Goal: Task Accomplishment & Management: Manage account settings

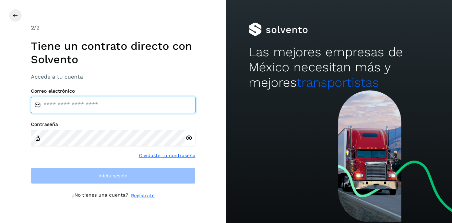
type input "**********"
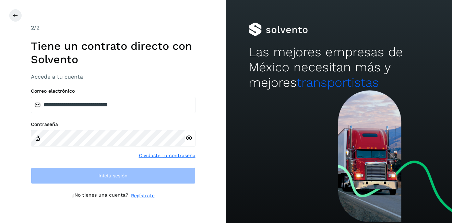
click at [23, 15] on div at bounding box center [235, 15] width 452 height 13
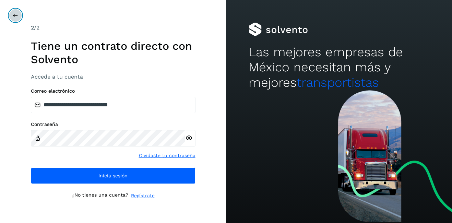
click at [16, 15] on button at bounding box center [15, 15] width 13 height 13
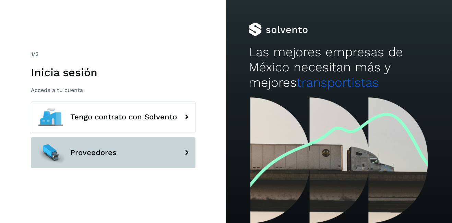
click at [91, 160] on button "Proveedores" at bounding box center [113, 152] width 165 height 31
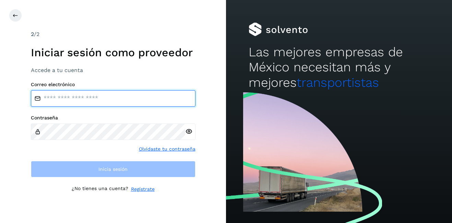
type input "**********"
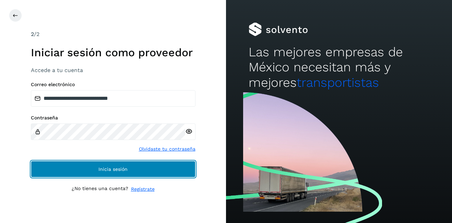
click at [128, 171] on button "Inicia sesión" at bounding box center [113, 169] width 165 height 16
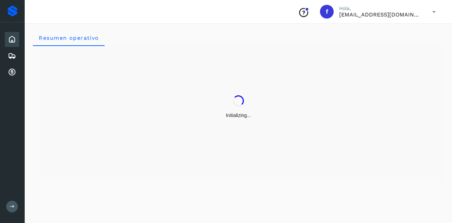
click at [127, 168] on div "Initializing..." at bounding box center [238, 107] width 411 height 122
click at [16, 57] on div "Embarques" at bounding box center [12, 55] width 14 height 15
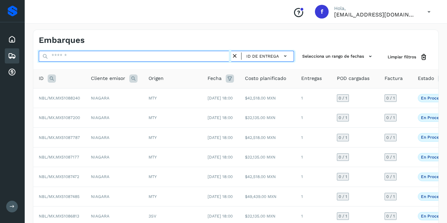
click at [82, 59] on input "text" at bounding box center [135, 56] width 193 height 11
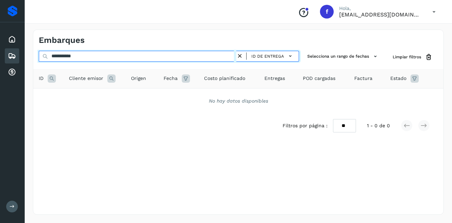
type input "**********"
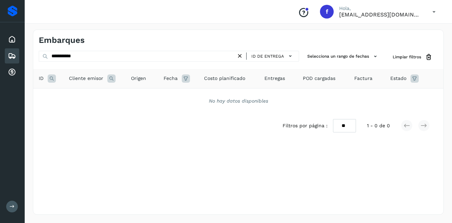
click at [239, 56] on icon at bounding box center [240, 56] width 7 height 7
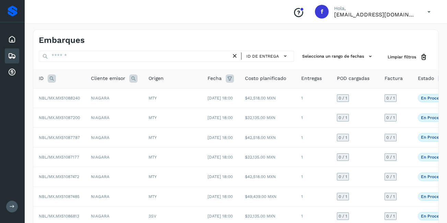
click at [14, 54] on icon at bounding box center [12, 56] width 8 height 8
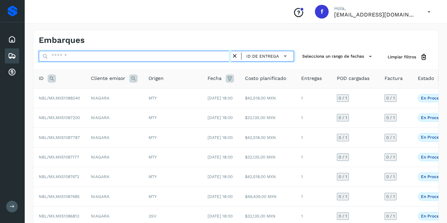
click at [102, 59] on input "text" at bounding box center [135, 56] width 193 height 11
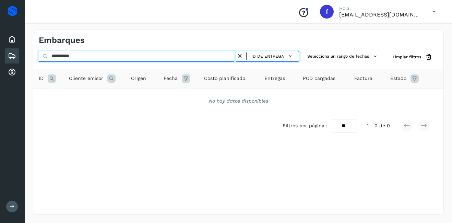
type input "**********"
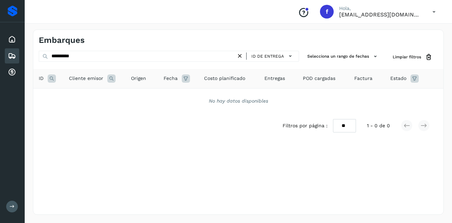
click at [240, 60] on icon at bounding box center [240, 56] width 7 height 7
click at [274, 57] on span "ID de entrega" at bounding box center [268, 56] width 33 height 6
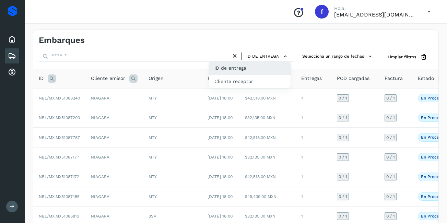
click at [172, 59] on div at bounding box center [223, 111] width 447 height 223
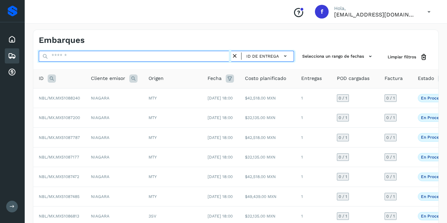
click at [91, 58] on input "text" at bounding box center [135, 56] width 193 height 11
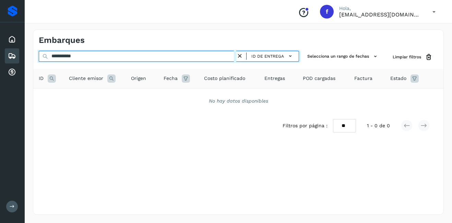
type input "**********"
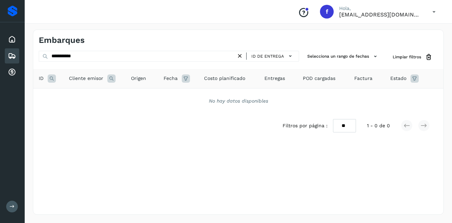
click at [238, 58] on icon at bounding box center [240, 56] width 7 height 7
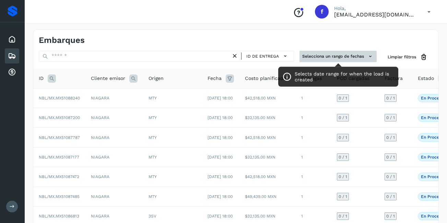
click at [356, 55] on button "Selecciona un rango de fechas" at bounding box center [338, 56] width 77 height 11
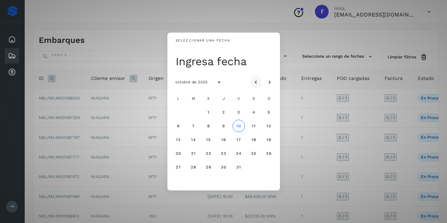
click at [254, 83] on icon "Mes anterior" at bounding box center [256, 82] width 7 height 7
drag, startPoint x: 231, startPoint y: 112, endPoint x: 234, endPoint y: 112, distance: 3.5
click at [231, 112] on div "L M X J V S D 1 2 3 4 5 6 7 8 9 10 11 12 13 14 15 16 17 18 19 20 21 22 23 24 25…" at bounding box center [224, 140] width 104 height 96
click at [239, 110] on span "1" at bounding box center [239, 112] width 2 height 5
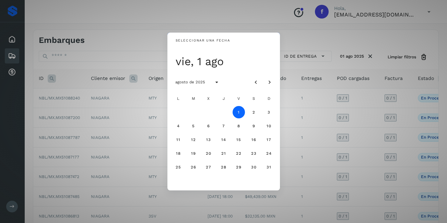
click at [238, 110] on button "1" at bounding box center [239, 112] width 12 height 12
click at [241, 111] on button "1" at bounding box center [239, 112] width 12 height 12
click at [303, 67] on div "Seleccionar una fecha vie, 1 ago agosto de 2025 L M X J V S D 1 2 3 4 5 6 7 8 9…" at bounding box center [223, 111] width 447 height 223
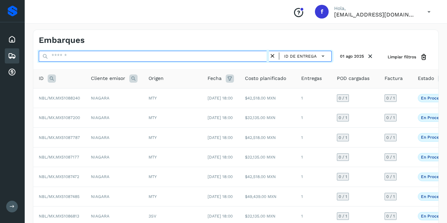
click at [134, 61] on input "text" at bounding box center [154, 56] width 230 height 11
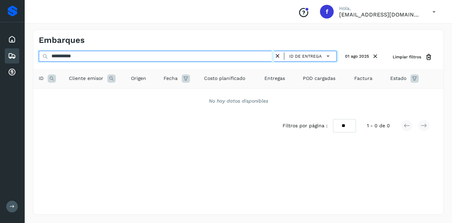
drag, startPoint x: 90, startPoint y: 58, endPoint x: 60, endPoint y: 62, distance: 30.8
click at [60, 62] on div "**********" at bounding box center [188, 57] width 298 height 13
type input "**********"
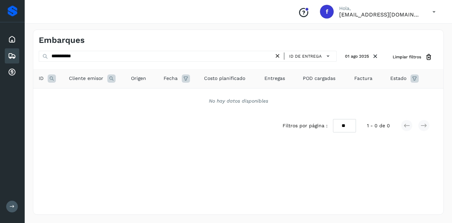
click at [280, 57] on icon at bounding box center [277, 56] width 7 height 7
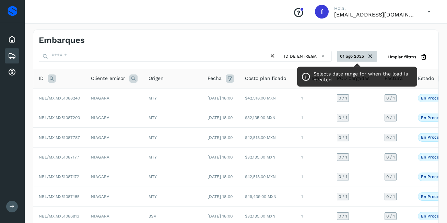
click at [368, 60] on icon at bounding box center [370, 56] width 7 height 7
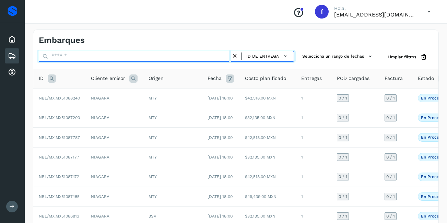
click at [102, 55] on input "text" at bounding box center [135, 56] width 193 height 11
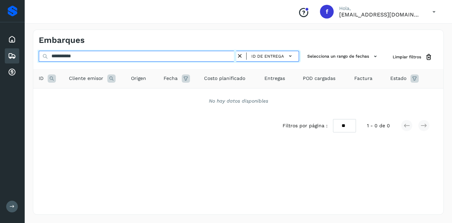
type input "**********"
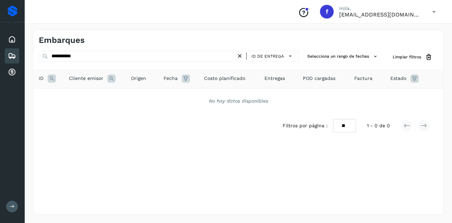
click at [238, 58] on icon at bounding box center [240, 56] width 7 height 7
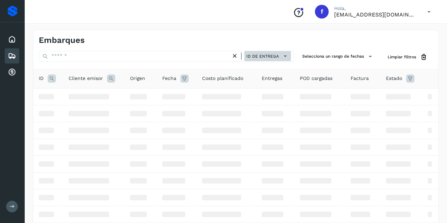
click at [259, 57] on span "ID de entrega" at bounding box center [263, 56] width 33 height 6
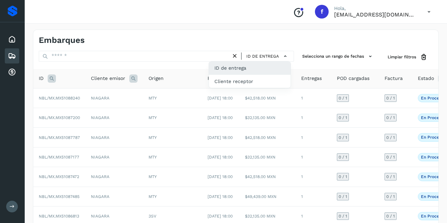
click at [187, 124] on div at bounding box center [223, 111] width 447 height 223
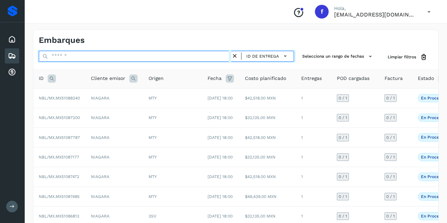
click at [70, 55] on input "text" at bounding box center [135, 56] width 193 height 11
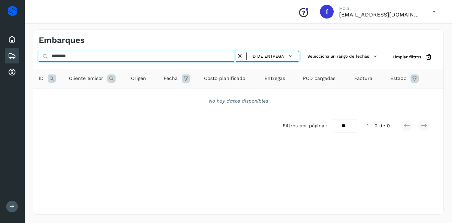
drag, startPoint x: 79, startPoint y: 59, endPoint x: 50, endPoint y: 63, distance: 29.0
click at [50, 63] on div "******** ID de entrega" at bounding box center [169, 57] width 261 height 13
drag, startPoint x: 84, startPoint y: 58, endPoint x: 30, endPoint y: 59, distance: 53.6
click at [30, 59] on div "**********" at bounding box center [239, 122] width 428 height 202
type input "**********"
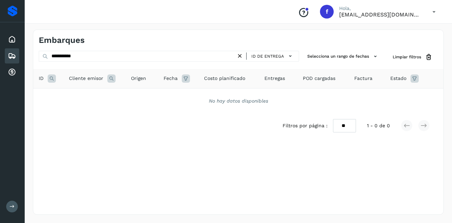
click at [242, 57] on icon at bounding box center [240, 56] width 7 height 7
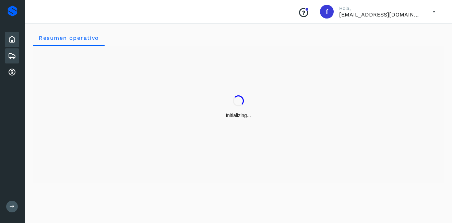
click at [12, 54] on icon at bounding box center [12, 56] width 8 height 8
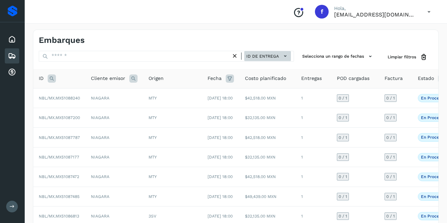
click at [275, 52] on button "ID de entrega" at bounding box center [267, 56] width 47 height 10
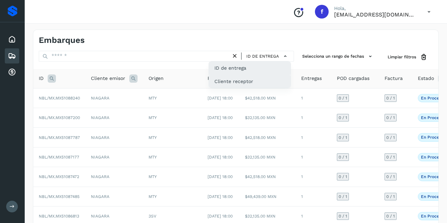
click at [221, 84] on div "Cliente receptor" at bounding box center [250, 81] width 82 height 13
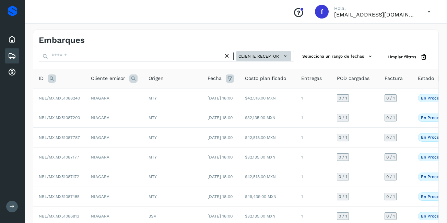
click at [254, 51] on button "Cliente receptor" at bounding box center [264, 56] width 55 height 10
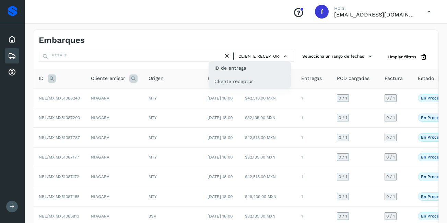
click at [258, 67] on div "ID de entrega" at bounding box center [250, 67] width 82 height 13
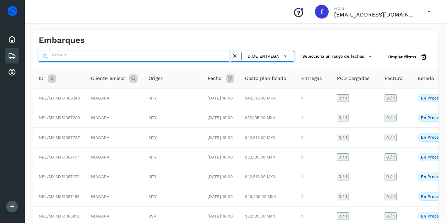
click at [58, 58] on input "text" at bounding box center [135, 56] width 193 height 11
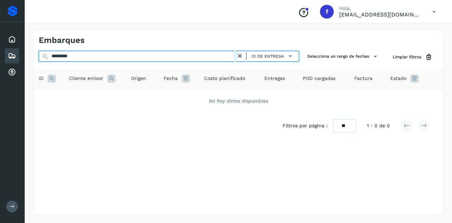
type input "*********"
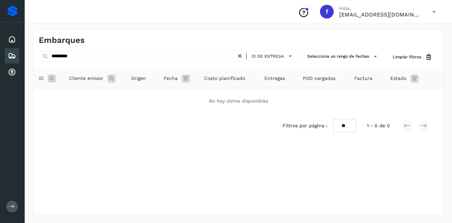
click at [241, 54] on icon at bounding box center [240, 56] width 7 height 7
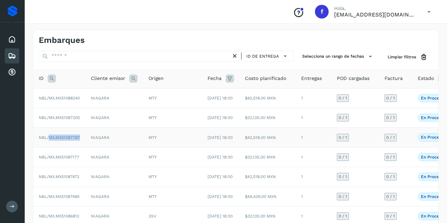
drag, startPoint x: 80, startPoint y: 150, endPoint x: 49, endPoint y: 152, distance: 31.7
click at [49, 147] on td "NBL/MX.MX51087787" at bounding box center [59, 138] width 52 height 20
copy span "MX.MX51087787"
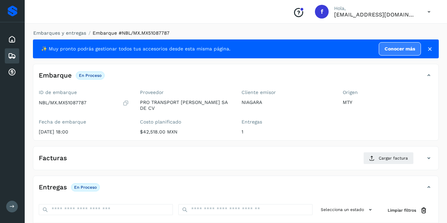
click at [14, 54] on icon at bounding box center [12, 56] width 8 height 8
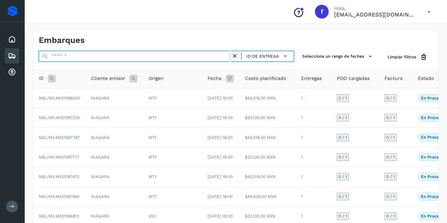
click at [64, 55] on input "text" at bounding box center [135, 56] width 193 height 11
paste input "**********"
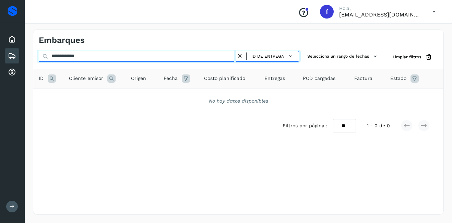
click at [96, 59] on input "**********" at bounding box center [138, 56] width 198 height 11
type input "**********"
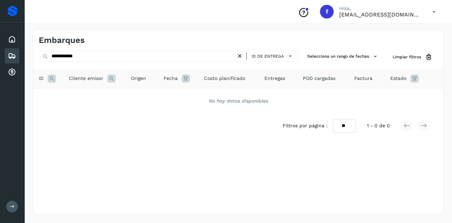
click at [240, 58] on icon at bounding box center [240, 56] width 7 height 7
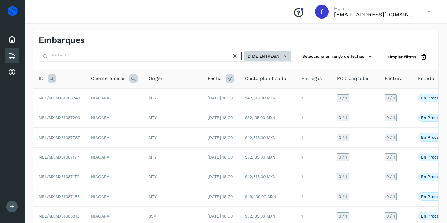
click at [284, 60] on button "ID de entrega" at bounding box center [267, 56] width 47 height 10
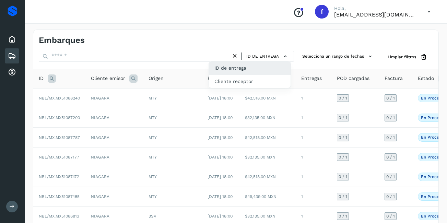
click at [343, 70] on div at bounding box center [223, 111] width 447 height 223
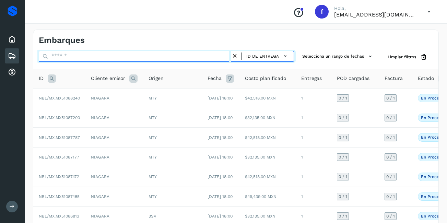
click at [73, 56] on input "text" at bounding box center [135, 56] width 193 height 11
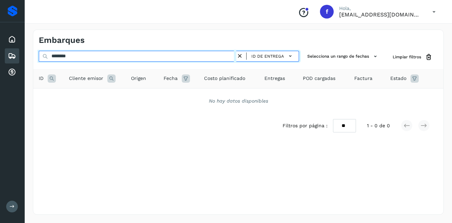
type input "********"
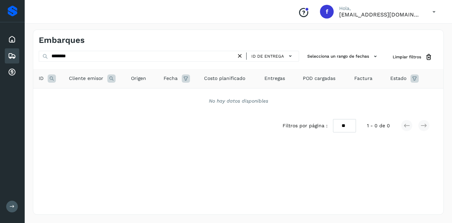
click at [239, 57] on icon at bounding box center [240, 56] width 7 height 7
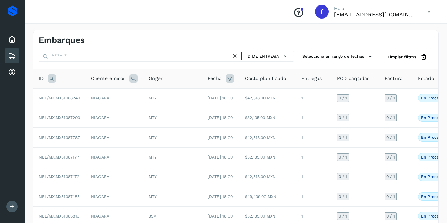
click at [407, 79] on th "Factura" at bounding box center [395, 79] width 33 height 20
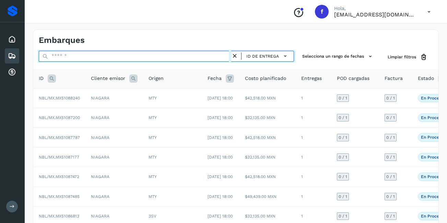
click at [67, 53] on input "text" at bounding box center [135, 56] width 193 height 11
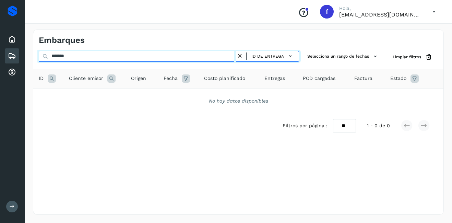
type input "*******"
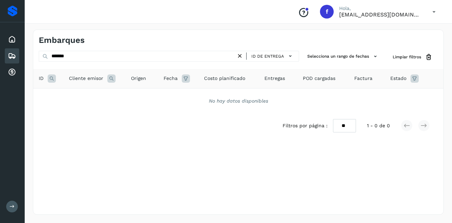
click at [241, 56] on icon at bounding box center [240, 56] width 7 height 7
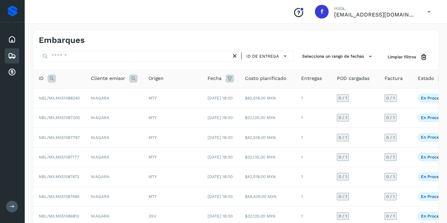
click at [412, 79] on th "Factura" at bounding box center [395, 79] width 33 height 20
click at [223, 79] on div "Fecha" at bounding box center [221, 79] width 26 height 8
click at [230, 80] on icon at bounding box center [230, 79] width 8 height 8
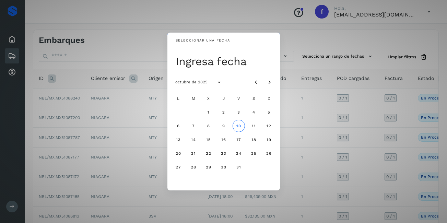
click at [302, 98] on div "Seleccionar una fecha Ingresa fecha octubre de 2025 L M X J V S D 1 2 3 4 5 6 7…" at bounding box center [223, 111] width 447 height 223
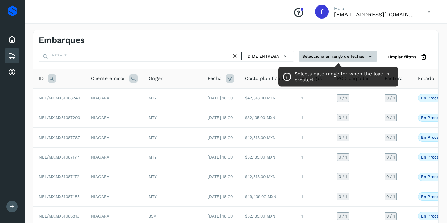
click at [345, 58] on button "Selecciona un rango de fechas" at bounding box center [338, 56] width 77 height 11
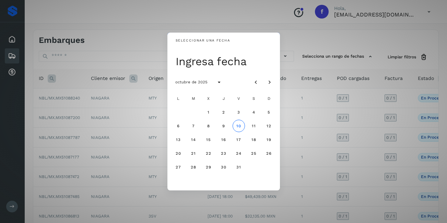
click at [301, 77] on div "Seleccionar una fecha Ingresa fecha octubre de 2025 L M X J V S D 1 2 3 4 5 6 7…" at bounding box center [223, 111] width 447 height 223
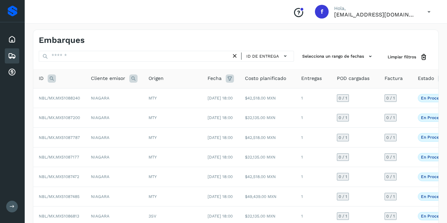
click at [71, 62] on div "ID de entrega" at bounding box center [166, 57] width 255 height 13
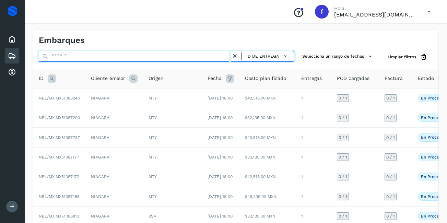
click at [66, 60] on input "text" at bounding box center [135, 56] width 193 height 11
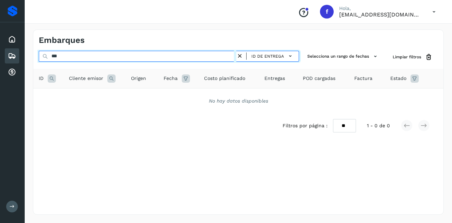
type input "***"
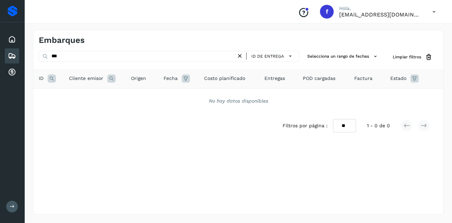
click at [244, 55] on div "ID de entrega" at bounding box center [270, 56] width 53 height 10
click at [242, 55] on icon at bounding box center [240, 56] width 7 height 7
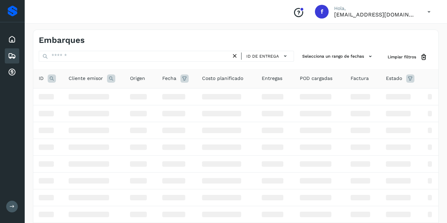
click at [49, 81] on icon at bounding box center [52, 79] width 8 height 8
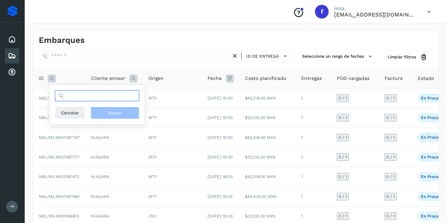
click at [66, 99] on input "text" at bounding box center [97, 95] width 84 height 11
type input "**********"
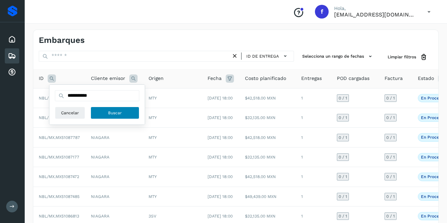
click at [130, 115] on button "Buscar" at bounding box center [115, 113] width 49 height 12
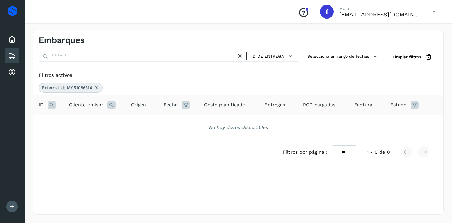
click at [92, 88] on div "External id: MX.51086314" at bounding box center [71, 88] width 64 height 10
click at [89, 88] on span "External id: MX.51086314" at bounding box center [67, 88] width 50 height 6
drag, startPoint x: 89, startPoint y: 88, endPoint x: 98, endPoint y: 89, distance: 9.1
click at [98, 89] on icon at bounding box center [96, 87] width 5 height 5
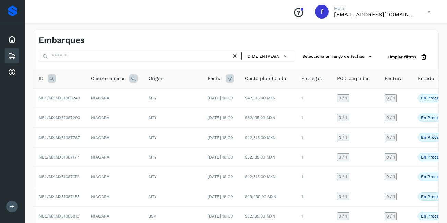
click at [52, 79] on icon at bounding box center [52, 79] width 8 height 8
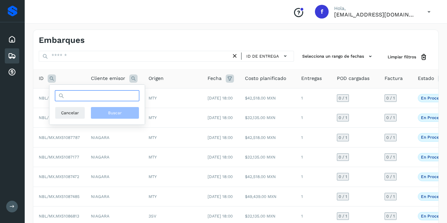
click at [81, 96] on input "text" at bounding box center [97, 95] width 84 height 11
type input "********"
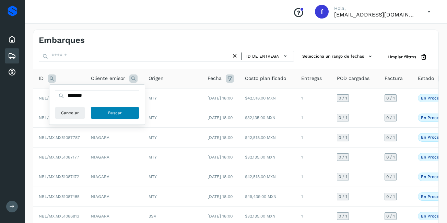
click at [113, 112] on span "Buscar" at bounding box center [115, 113] width 14 height 6
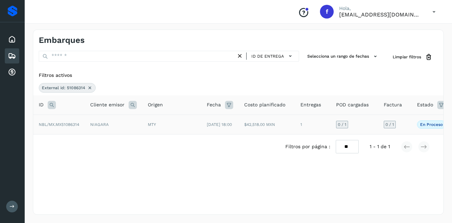
click at [250, 130] on td "$42,518.00 MXN" at bounding box center [267, 125] width 56 height 20
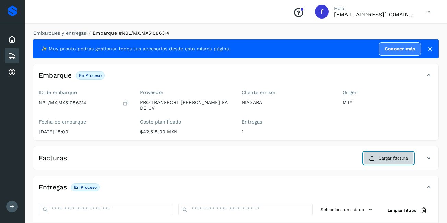
click at [388, 159] on button "Cargar factura" at bounding box center [389, 158] width 50 height 12
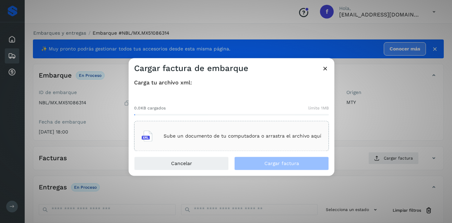
click at [247, 137] on p "Sube un documento de tu computadora o arrastra el archivo aquí" at bounding box center [243, 136] width 158 height 6
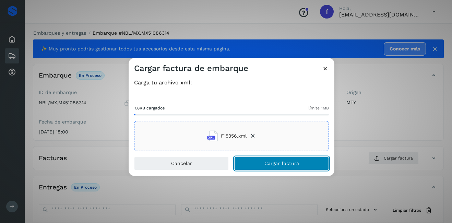
click at [294, 162] on span "Cargar factura" at bounding box center [282, 163] width 35 height 5
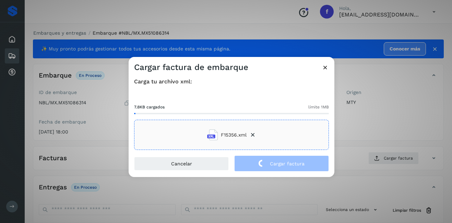
click at [403, 115] on div "Cargar factura de embarque Carga tu archivo xml: 7.8KB cargados límite 1MB F153…" at bounding box center [226, 111] width 452 height 223
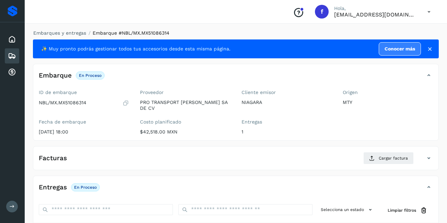
scroll to position [104, 0]
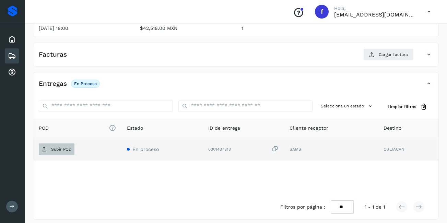
click at [67, 147] on p "Subir POD" at bounding box center [61, 149] width 21 height 5
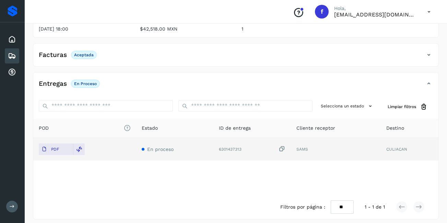
scroll to position [0, 0]
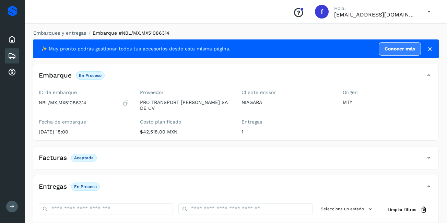
click at [9, 55] on icon at bounding box center [12, 56] width 8 height 8
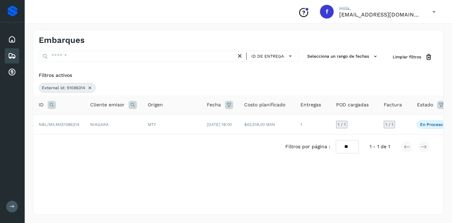
click at [89, 86] on icon at bounding box center [89, 87] width 5 height 5
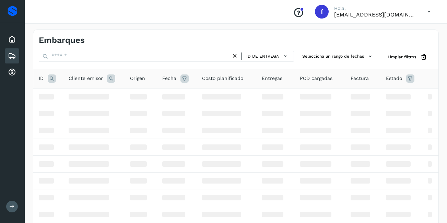
click at [53, 78] on icon at bounding box center [52, 79] width 8 height 8
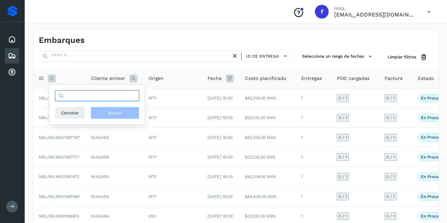
click at [75, 94] on input "text" at bounding box center [97, 95] width 84 height 11
type input "********"
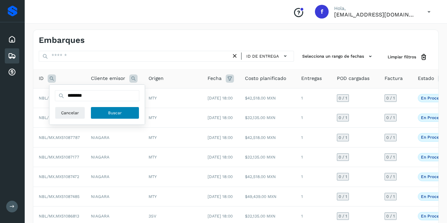
click at [102, 111] on button "Buscar" at bounding box center [115, 113] width 49 height 12
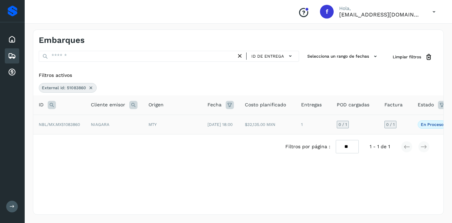
click at [78, 126] on span "NBL/MX.MX51083860" at bounding box center [59, 124] width 41 height 5
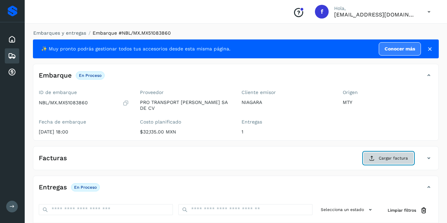
click at [378, 152] on button "Cargar factura" at bounding box center [389, 158] width 50 height 12
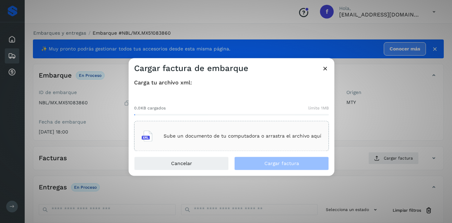
click at [208, 138] on p "Sube un documento de tu computadora o arrastra el archivo aquí" at bounding box center [243, 136] width 158 height 6
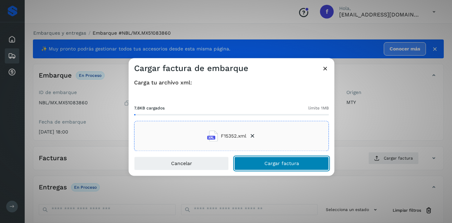
click at [277, 159] on button "Cargar factura" at bounding box center [281, 164] width 95 height 14
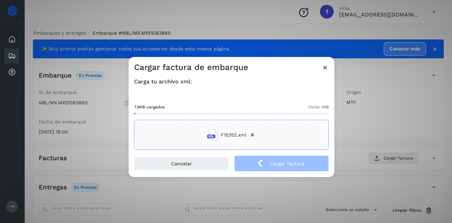
click at [362, 128] on div "Cargar factura de embarque Carga tu archivo xml: 7.8KB cargados límite 1MB F153…" at bounding box center [226, 111] width 452 height 223
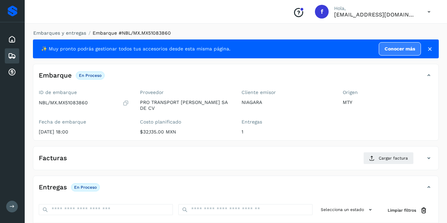
scroll to position [104, 0]
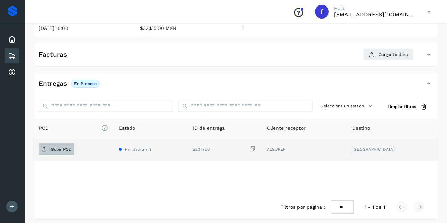
click at [45, 150] on button "Subir POD" at bounding box center [57, 150] width 36 height 12
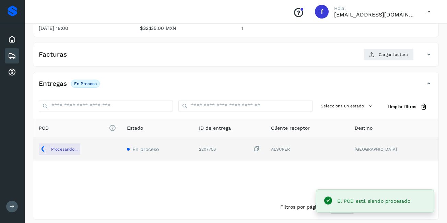
click at [316, 78] on div "Entregas En proceso" at bounding box center [229, 84] width 392 height 12
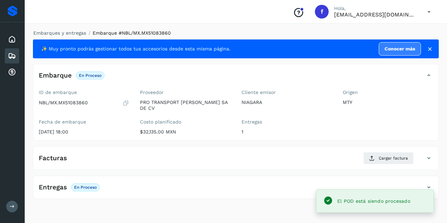
scroll to position [0, 0]
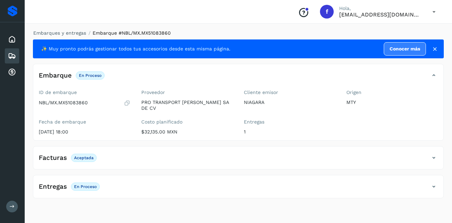
click at [11, 56] on icon at bounding box center [12, 56] width 8 height 8
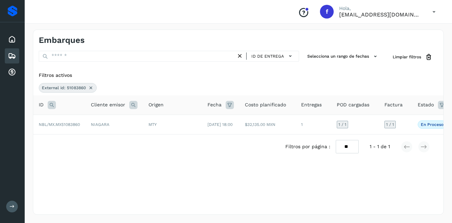
click at [53, 104] on icon at bounding box center [52, 105] width 8 height 8
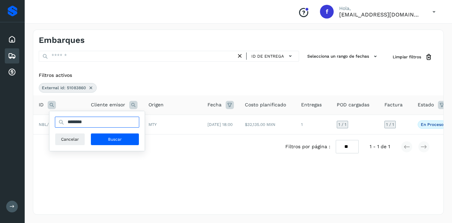
drag, startPoint x: 102, startPoint y: 122, endPoint x: 60, endPoint y: 122, distance: 42.2
click at [60, 122] on div "********" at bounding box center [97, 122] width 84 height 11
type input "********"
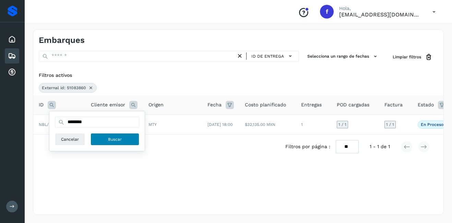
click at [126, 139] on button "Buscar" at bounding box center [115, 139] width 49 height 12
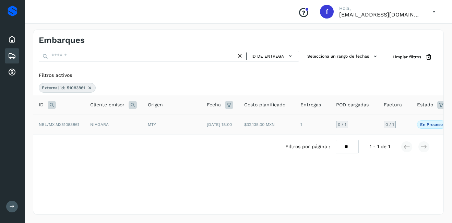
click at [79, 127] on span "NBL/MX.MX51083861" at bounding box center [59, 124] width 41 height 5
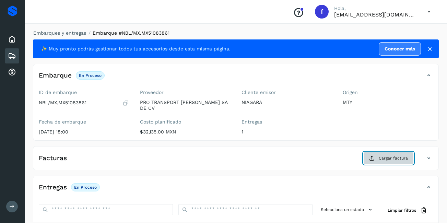
click at [397, 155] on span "Cargar factura" at bounding box center [393, 158] width 29 height 6
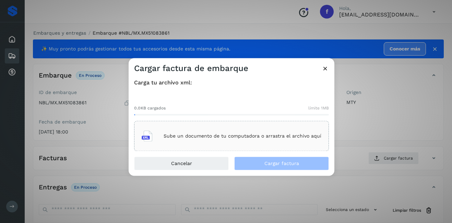
click at [199, 131] on div "Sube un documento de tu computadora o arrastra el archivo aquí" at bounding box center [232, 136] width 180 height 19
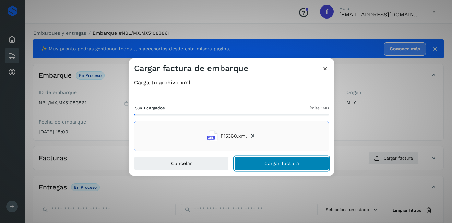
click at [270, 164] on span "Cargar factura" at bounding box center [282, 163] width 35 height 5
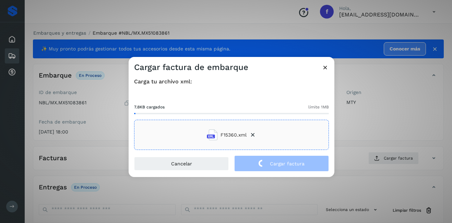
click at [383, 123] on div "Cargar factura de embarque Carga tu archivo xml: 7.8KB cargados límite 1MB F153…" at bounding box center [226, 111] width 452 height 223
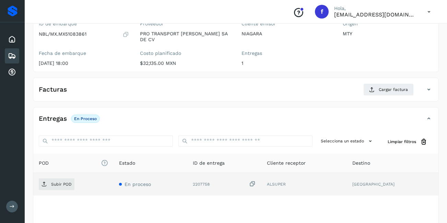
scroll to position [104, 0]
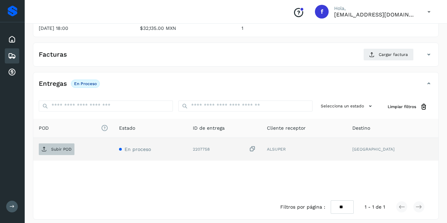
click at [56, 147] on p "Subir POD" at bounding box center [61, 149] width 21 height 5
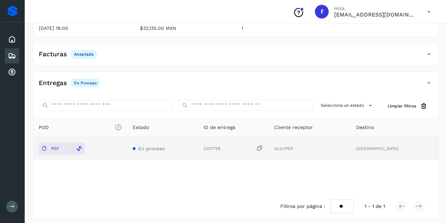
scroll to position [103, 0]
click at [14, 55] on icon at bounding box center [12, 56] width 8 height 8
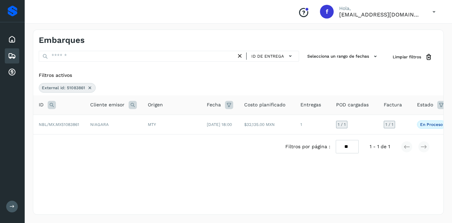
click at [90, 87] on icon at bounding box center [89, 87] width 5 height 5
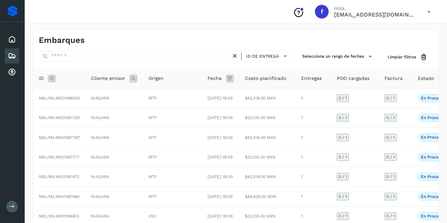
drag, startPoint x: 53, startPoint y: 78, endPoint x: 57, endPoint y: 81, distance: 5.2
click at [53, 78] on icon at bounding box center [52, 79] width 8 height 8
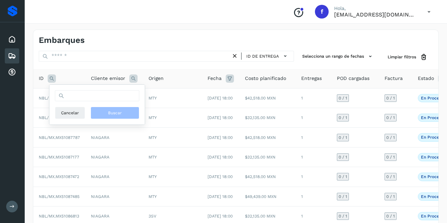
click at [88, 104] on div "Cancelar Buscar" at bounding box center [97, 104] width 84 height 29
click at [81, 96] on input "text" at bounding box center [97, 95] width 84 height 11
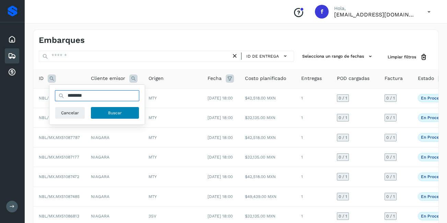
type input "********"
click at [114, 114] on span "Buscar" at bounding box center [115, 113] width 14 height 6
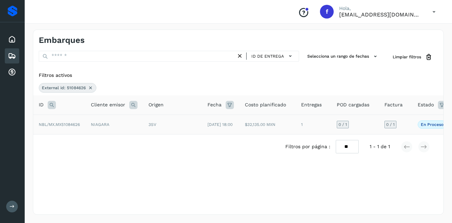
click at [75, 127] on span "NBL/MX.MX51084626" at bounding box center [59, 124] width 41 height 5
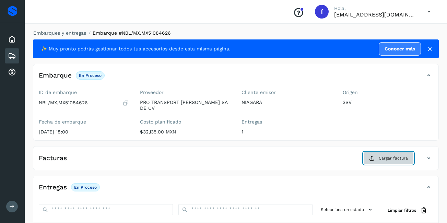
click at [375, 155] on button "Cargar factura" at bounding box center [389, 158] width 50 height 12
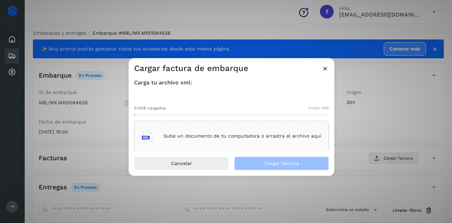
click at [177, 140] on div "Sube un documento de tu computadora o arrastra el archivo aquí" at bounding box center [232, 136] width 180 height 19
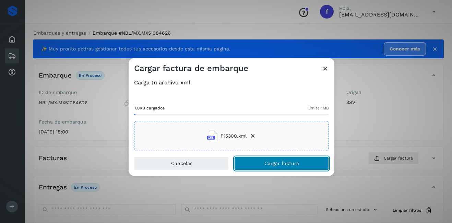
click at [299, 163] on span "Cargar factura" at bounding box center [282, 163] width 35 height 5
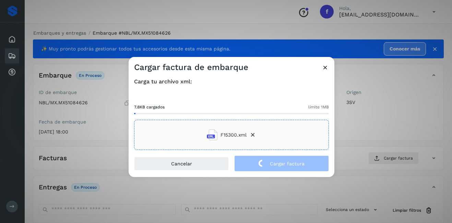
click at [364, 136] on div "Cargar factura de embarque Carga tu archivo xml: 7.8KB cargados límite 1MB F153…" at bounding box center [226, 111] width 452 height 223
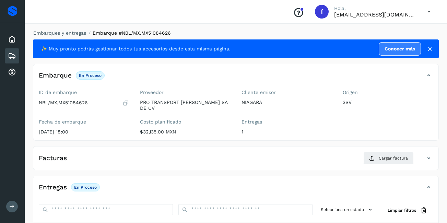
scroll to position [103, 0]
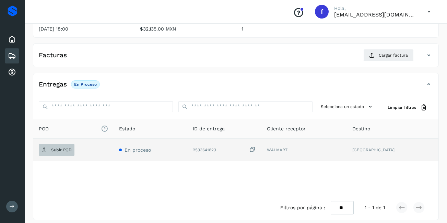
click at [66, 148] on p "Subir POD" at bounding box center [61, 150] width 21 height 5
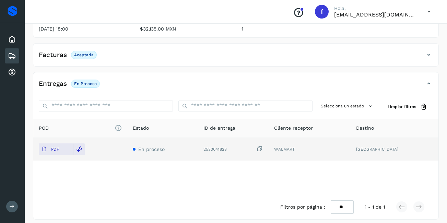
click at [15, 55] on icon at bounding box center [12, 56] width 8 height 8
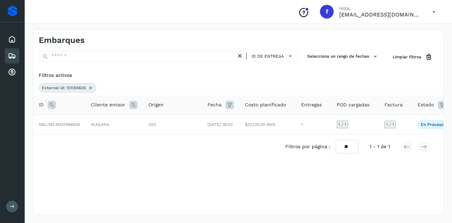
click at [84, 89] on span "External id: 51084626" at bounding box center [64, 88] width 44 height 6
click at [50, 105] on icon at bounding box center [52, 105] width 8 height 8
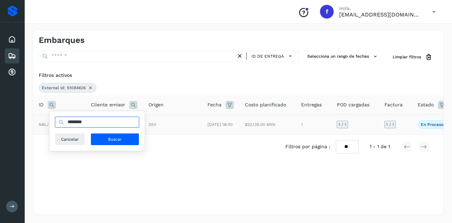
drag, startPoint x: 95, startPoint y: 122, endPoint x: 43, endPoint y: 126, distance: 52.7
click at [46, 122] on table "ID ******** Cancelar Buscar Cliente emisor Origen Fecha Costo planificado Entre…" at bounding box center [250, 114] width 434 height 39
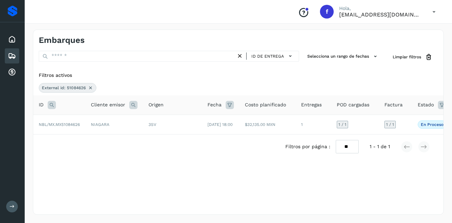
click at [50, 107] on icon at bounding box center [52, 105] width 8 height 8
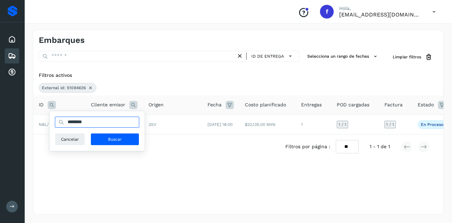
drag, startPoint x: 91, startPoint y: 125, endPoint x: 67, endPoint y: 125, distance: 24.4
click at [67, 125] on input "********" at bounding box center [97, 122] width 84 height 11
type input "********"
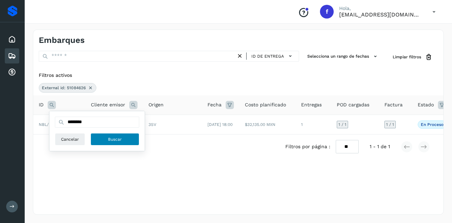
click at [120, 139] on span "Buscar" at bounding box center [115, 139] width 14 height 6
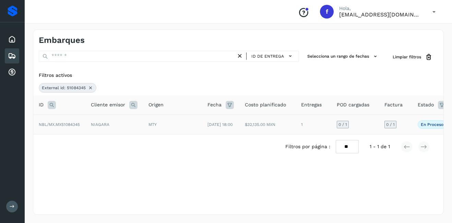
click at [89, 122] on td "NIAGARA" at bounding box center [114, 125] width 58 height 20
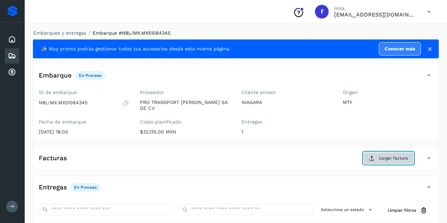
click at [376, 152] on button "Cargar factura" at bounding box center [389, 158] width 50 height 12
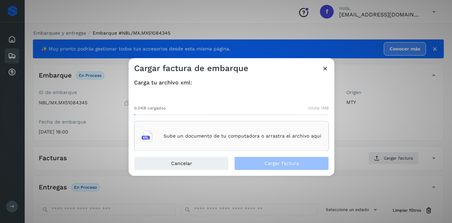
click at [221, 136] on p "Sube un documento de tu computadora o arrastra el archivo aquí" at bounding box center [243, 136] width 158 height 6
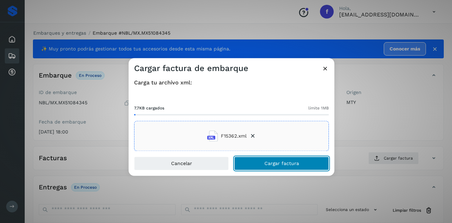
click at [275, 169] on button "Cargar factura" at bounding box center [281, 164] width 95 height 14
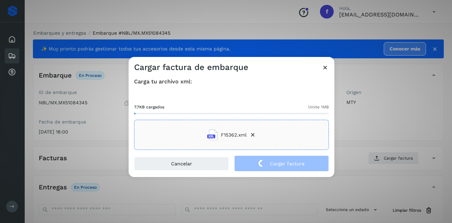
click at [371, 126] on div "Cargar factura de embarque Carga tu archivo xml: 7.7KB cargados límite 1MB F153…" at bounding box center [226, 111] width 452 height 223
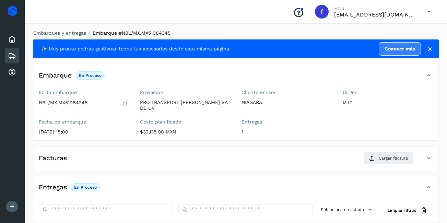
scroll to position [103, 0]
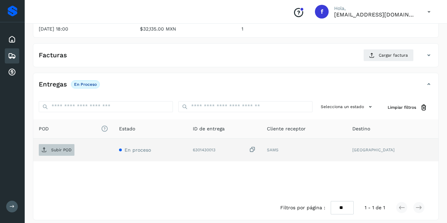
click at [58, 145] on span "Subir POD" at bounding box center [57, 150] width 36 height 11
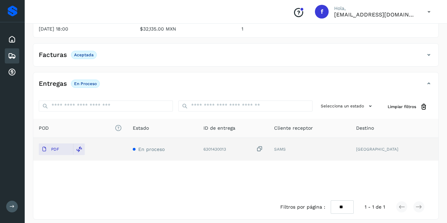
scroll to position [0, 0]
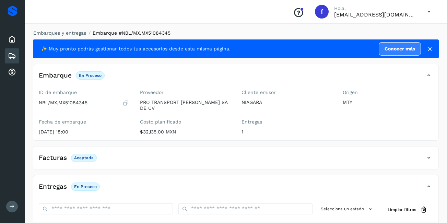
click at [15, 56] on icon at bounding box center [12, 56] width 8 height 8
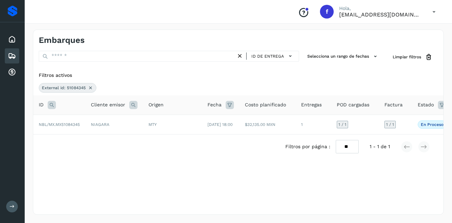
click at [66, 89] on span "External id: 51084345" at bounding box center [64, 88] width 44 height 6
click at [53, 105] on icon at bounding box center [52, 105] width 8 height 8
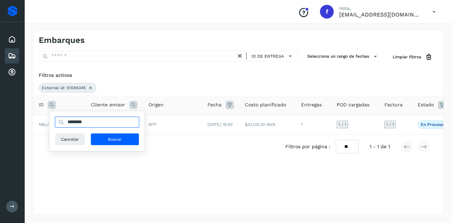
drag, startPoint x: 95, startPoint y: 117, endPoint x: 59, endPoint y: 115, distance: 36.1
click at [62, 117] on input "********" at bounding box center [97, 122] width 84 height 11
type input "********"
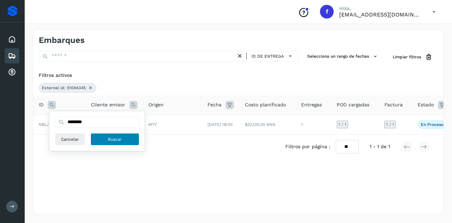
click at [98, 141] on button "Buscar" at bounding box center [115, 139] width 49 height 12
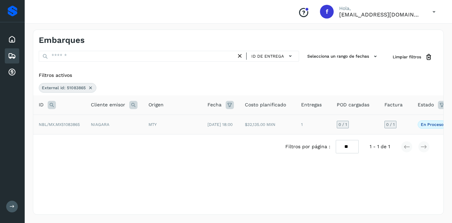
click at [72, 127] on span "NBL/MX.MX51083865" at bounding box center [59, 124] width 41 height 5
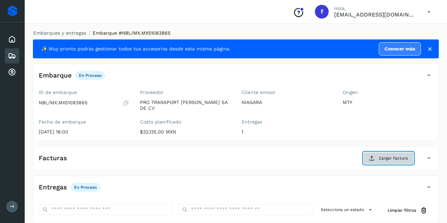
click at [378, 153] on button "Cargar factura" at bounding box center [389, 158] width 50 height 12
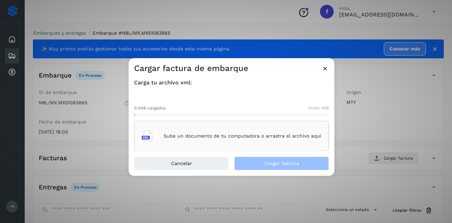
click at [216, 140] on div "Sube un documento de tu computadora o arrastra el archivo aquí" at bounding box center [232, 136] width 180 height 19
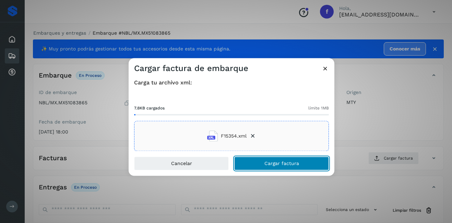
click at [295, 166] on span "Cargar factura" at bounding box center [282, 163] width 35 height 5
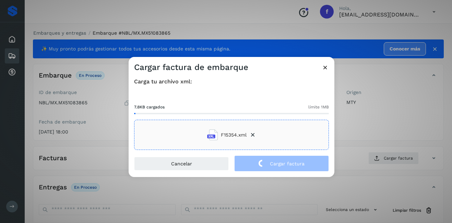
click at [379, 126] on div "Cargar factura de embarque Carga tu archivo xml: 7.8KB cargados límite 1MB F153…" at bounding box center [226, 111] width 452 height 223
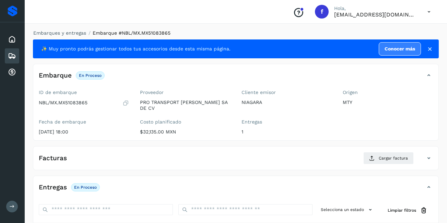
scroll to position [103, 0]
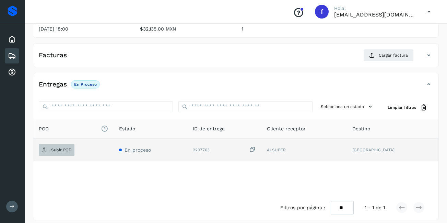
click at [70, 148] on p "Subir POD" at bounding box center [61, 150] width 21 height 5
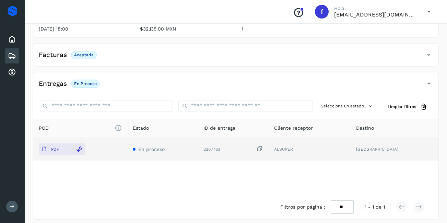
click at [9, 57] on icon at bounding box center [12, 56] width 8 height 8
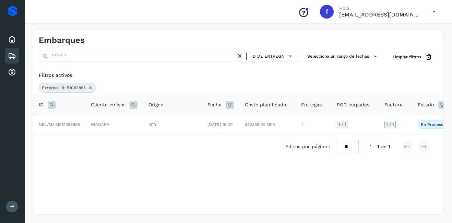
click at [52, 105] on icon at bounding box center [52, 105] width 8 height 8
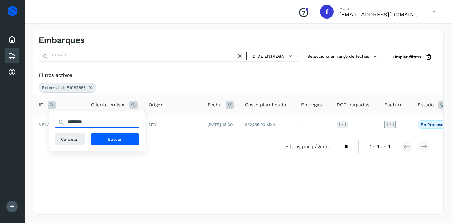
drag, startPoint x: 96, startPoint y: 121, endPoint x: 65, endPoint y: 125, distance: 30.9
click at [73, 121] on input "********" at bounding box center [97, 122] width 84 height 11
type input "********"
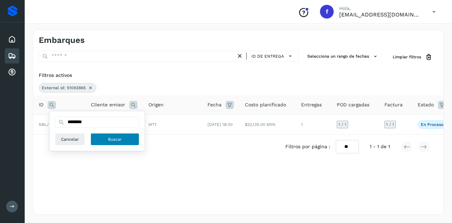
click at [107, 141] on button "Buscar" at bounding box center [115, 139] width 49 height 12
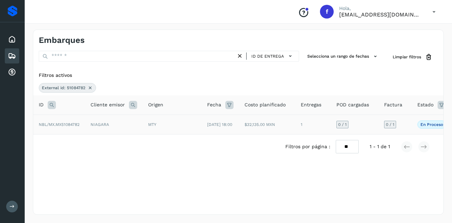
click at [247, 127] on td "$32,135.00 MXN" at bounding box center [267, 125] width 56 height 20
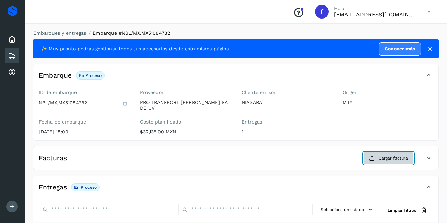
click at [383, 155] on span "Cargar factura" at bounding box center [393, 158] width 29 height 6
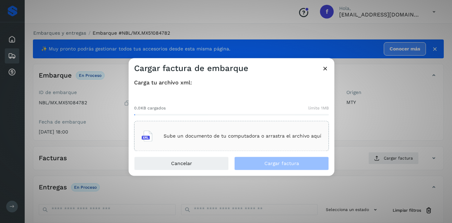
click at [232, 134] on p "Sube un documento de tu computadora o arrastra el archivo aquí" at bounding box center [243, 136] width 158 height 6
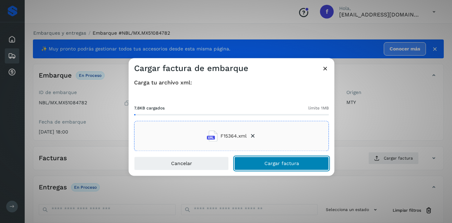
click at [273, 160] on button "Cargar factura" at bounding box center [281, 164] width 95 height 14
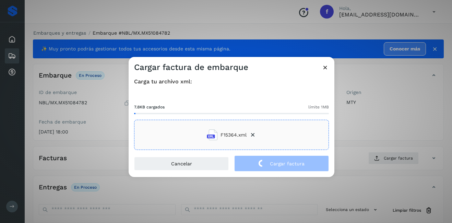
click at [366, 133] on div "Cargar factura de embarque Carga tu archivo xml: 7.8KB cargados límite 1MB F153…" at bounding box center [226, 111] width 452 height 223
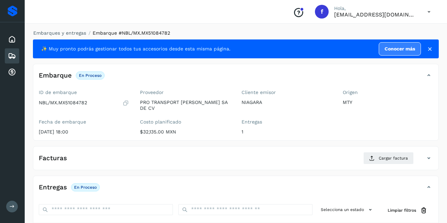
scroll to position [103, 0]
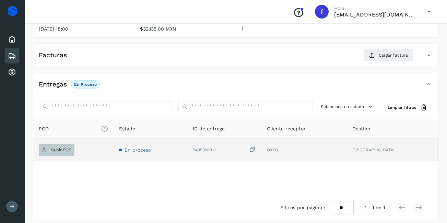
click at [58, 148] on p "Subir POD" at bounding box center [61, 150] width 21 height 5
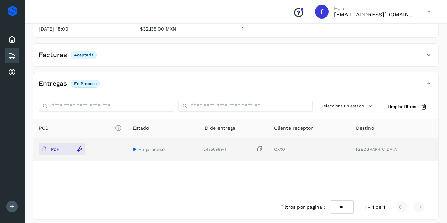
click at [14, 57] on icon at bounding box center [12, 56] width 8 height 8
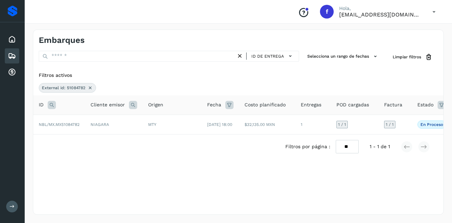
click at [53, 104] on icon at bounding box center [52, 105] width 8 height 8
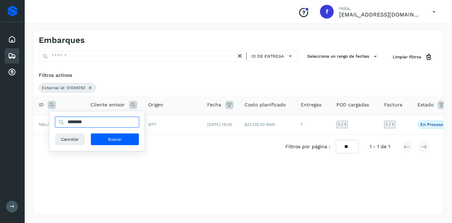
drag, startPoint x: 99, startPoint y: 119, endPoint x: 55, endPoint y: 121, distance: 44.0
click at [58, 119] on div "********" at bounding box center [97, 122] width 84 height 11
type input "********"
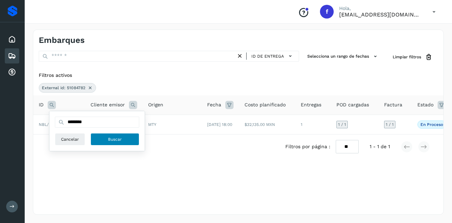
click at [115, 138] on span "Buscar" at bounding box center [115, 139] width 14 height 6
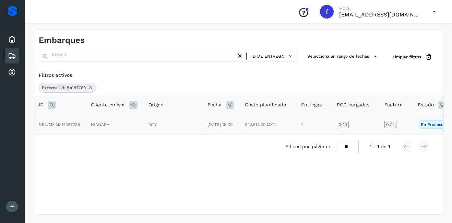
click at [93, 123] on td "NIAGARA" at bounding box center [114, 125] width 58 height 20
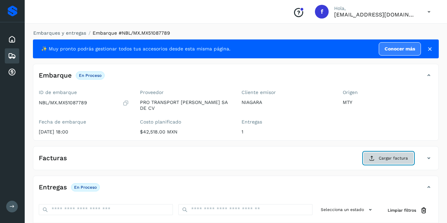
click at [399, 152] on button "Cargar factura" at bounding box center [389, 158] width 50 height 12
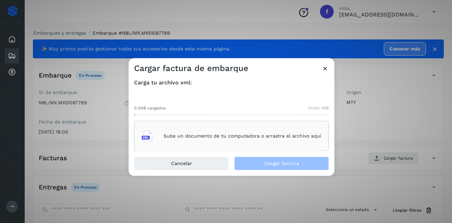
click at [270, 134] on p "Sube un documento de tu computadora o arrastra el archivo aquí" at bounding box center [243, 136] width 158 height 6
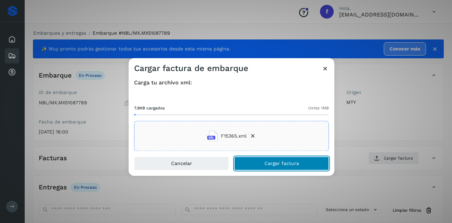
click at [277, 163] on span "Cargar factura" at bounding box center [282, 163] width 35 height 5
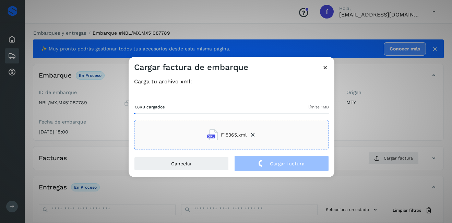
drag, startPoint x: 374, startPoint y: 136, endPoint x: 373, endPoint y: 132, distance: 4.2
click at [374, 136] on div "Cargar factura de embarque Carga tu archivo xml: 7.8KB cargados límite 1MB F153…" at bounding box center [226, 111] width 452 height 223
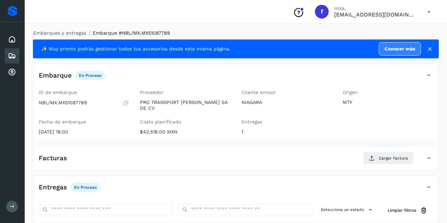
scroll to position [103, 0]
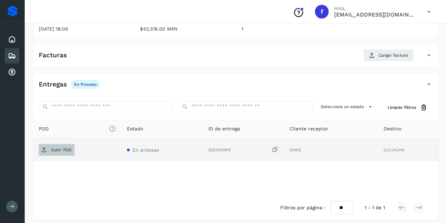
click at [45, 147] on icon at bounding box center [44, 149] width 5 height 5
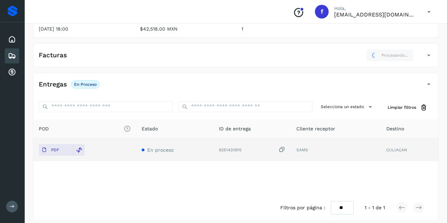
click at [12, 56] on icon at bounding box center [12, 56] width 8 height 8
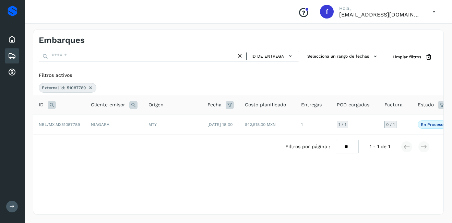
click at [51, 106] on icon at bounding box center [52, 105] width 8 height 8
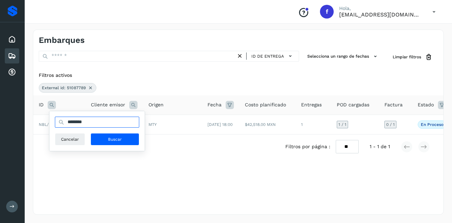
drag, startPoint x: 93, startPoint y: 122, endPoint x: 59, endPoint y: 121, distance: 33.3
click at [60, 121] on div "********" at bounding box center [97, 122] width 84 height 11
type input "********"
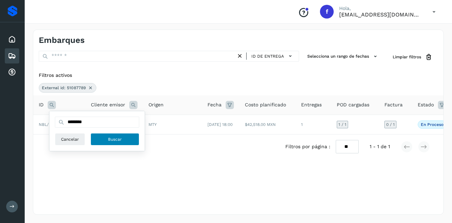
click at [100, 139] on button "Buscar" at bounding box center [115, 139] width 49 height 12
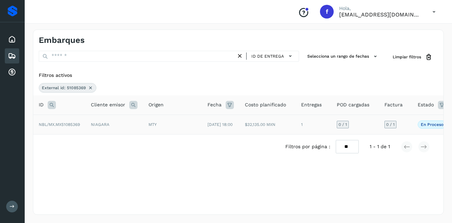
click at [277, 129] on td "$32,135.00 MXN" at bounding box center [268, 125] width 56 height 20
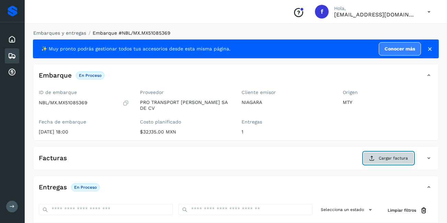
click at [375, 156] on icon at bounding box center [371, 158] width 5 height 5
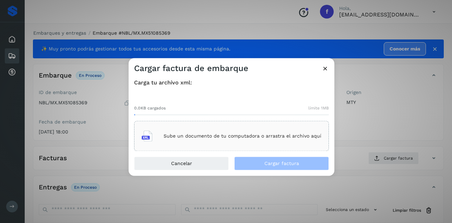
click at [192, 137] on p "Sube un documento de tu computadora o arrastra el archivo aquí" at bounding box center [243, 136] width 158 height 6
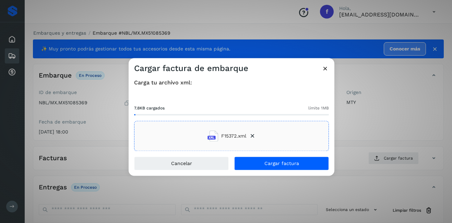
click at [277, 172] on div "Cancelar Cargar factura" at bounding box center [232, 166] width 206 height 19
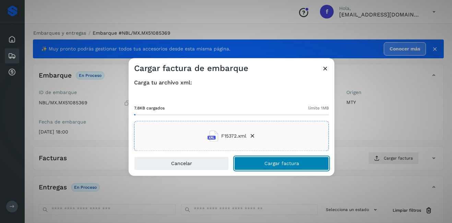
click at [275, 167] on button "Cargar factura" at bounding box center [281, 164] width 95 height 14
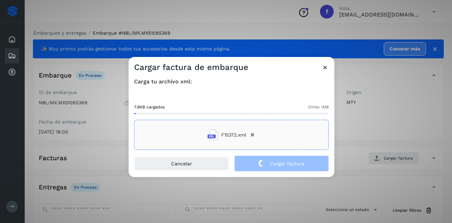
click at [417, 132] on div "Cargar factura de embarque Carga tu archivo xml: 7.8KB cargados límite 1MB F153…" at bounding box center [226, 111] width 452 height 223
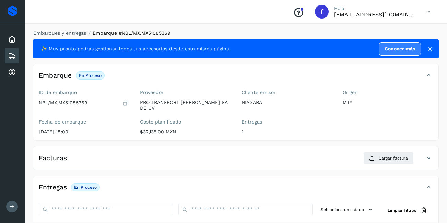
scroll to position [104, 0]
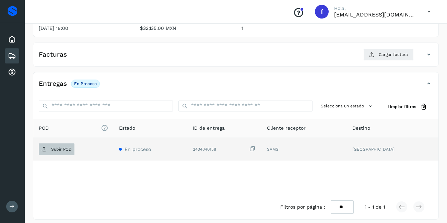
click at [69, 147] on p "Subir POD" at bounding box center [61, 149] width 21 height 5
